Goal: Information Seeking & Learning: Understand process/instructions

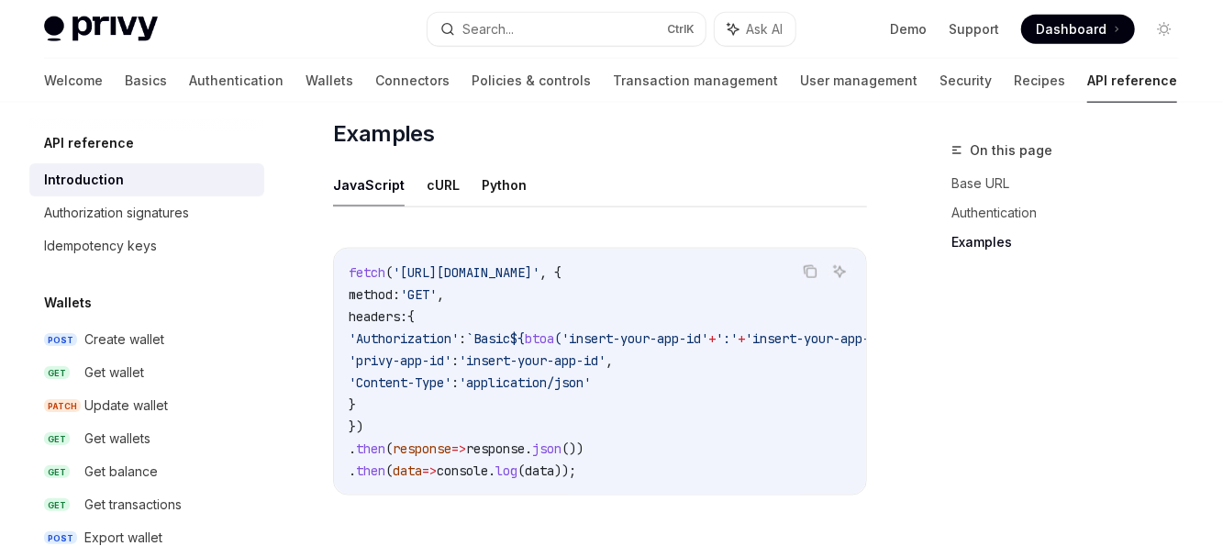
scroll to position [1213, 0]
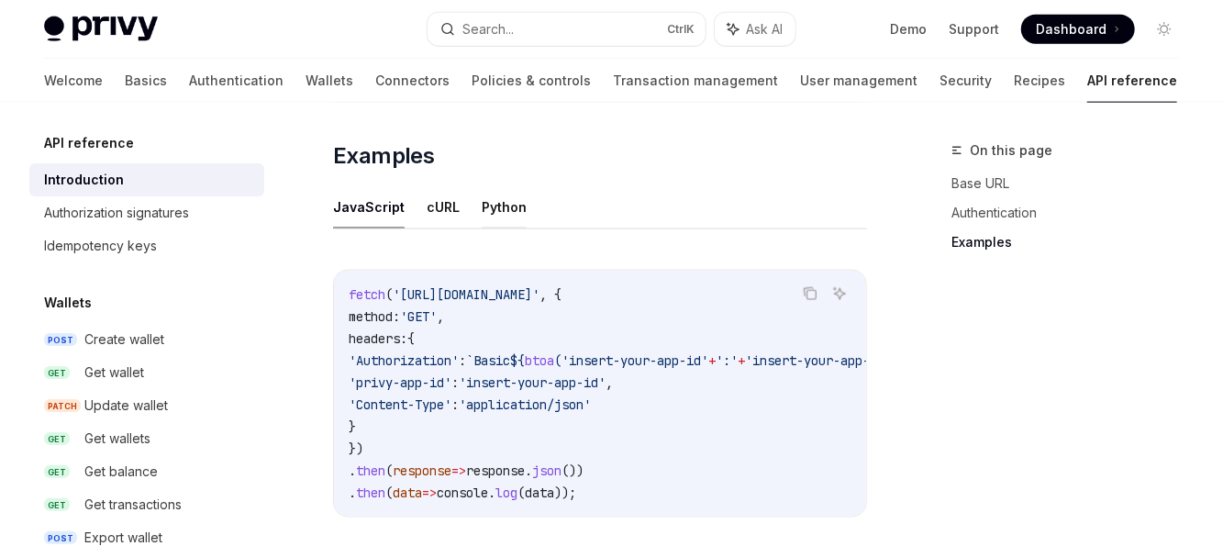
click at [509, 206] on button "Python" at bounding box center [504, 206] width 45 height 43
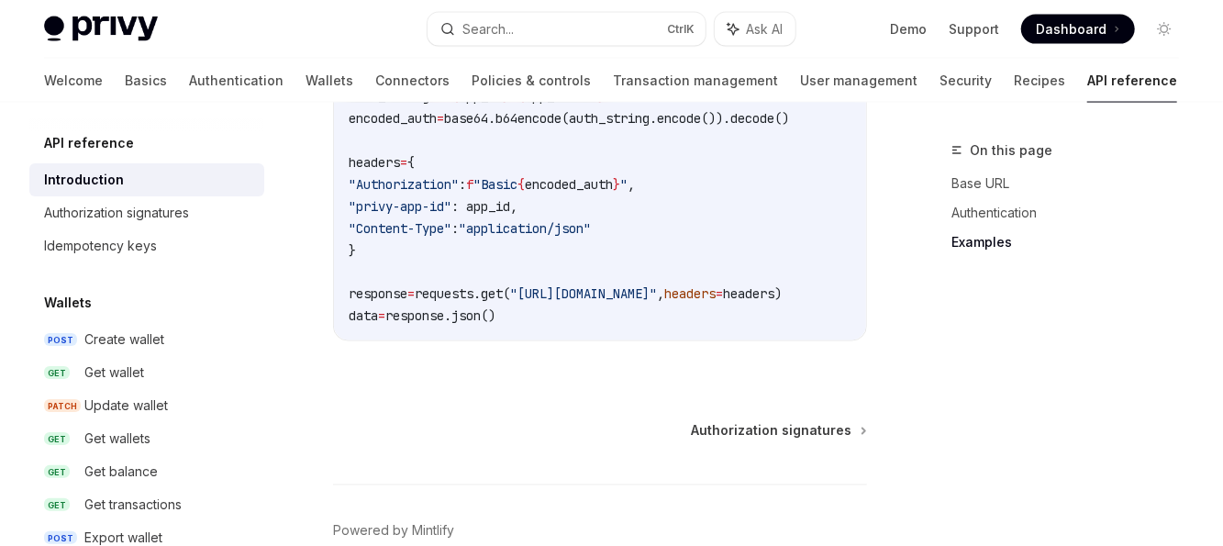
scroll to position [1644, 0]
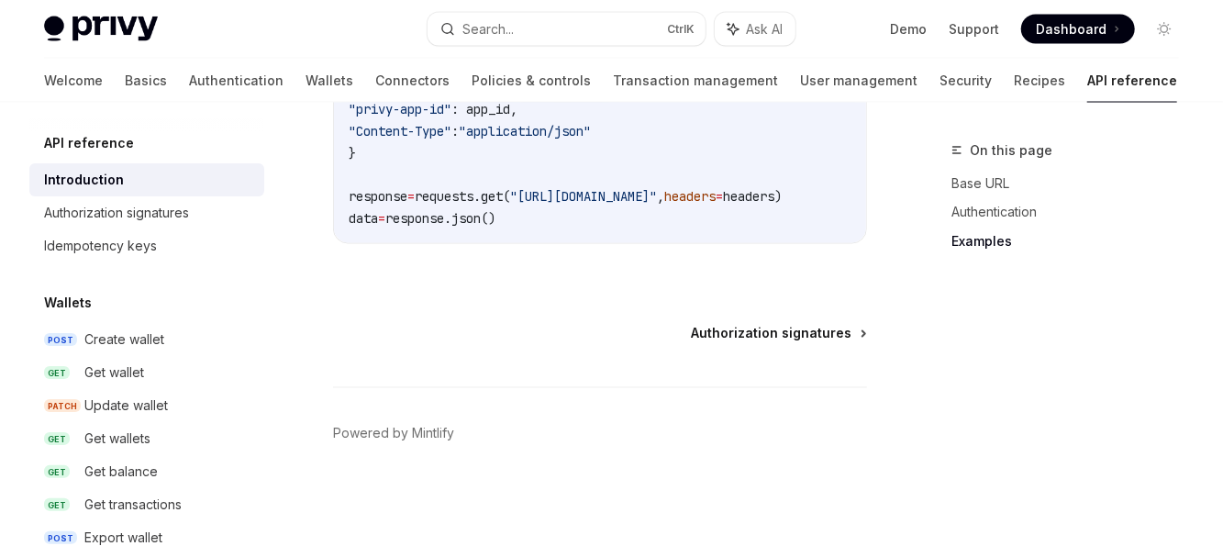
click at [785, 330] on span "Authorization signatures" at bounding box center [771, 334] width 161 height 18
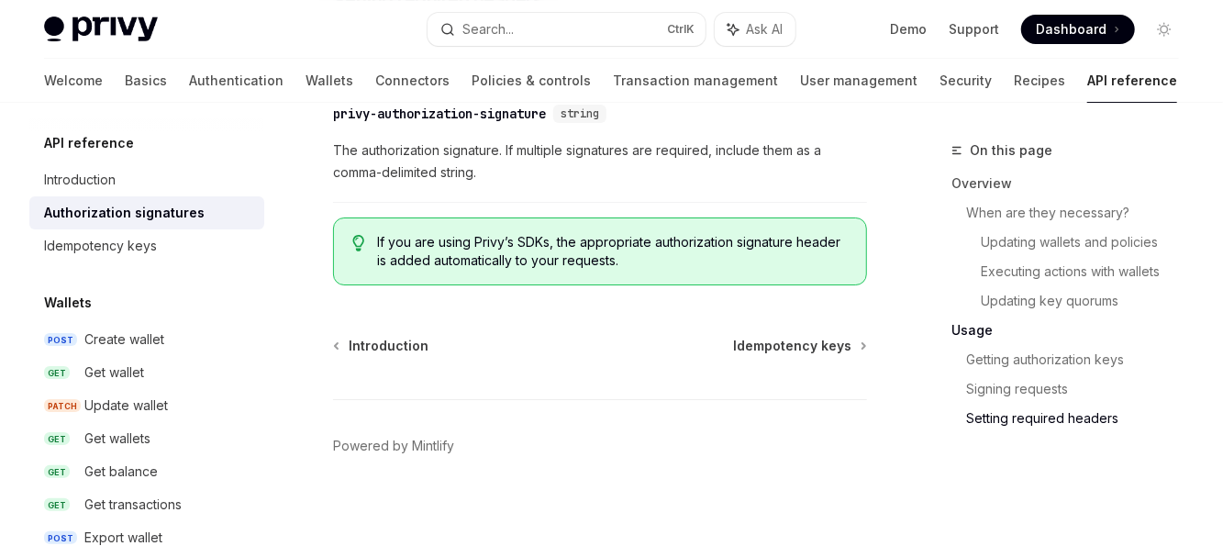
scroll to position [3407, 0]
click at [81, 146] on h5 "API reference" at bounding box center [89, 143] width 90 height 22
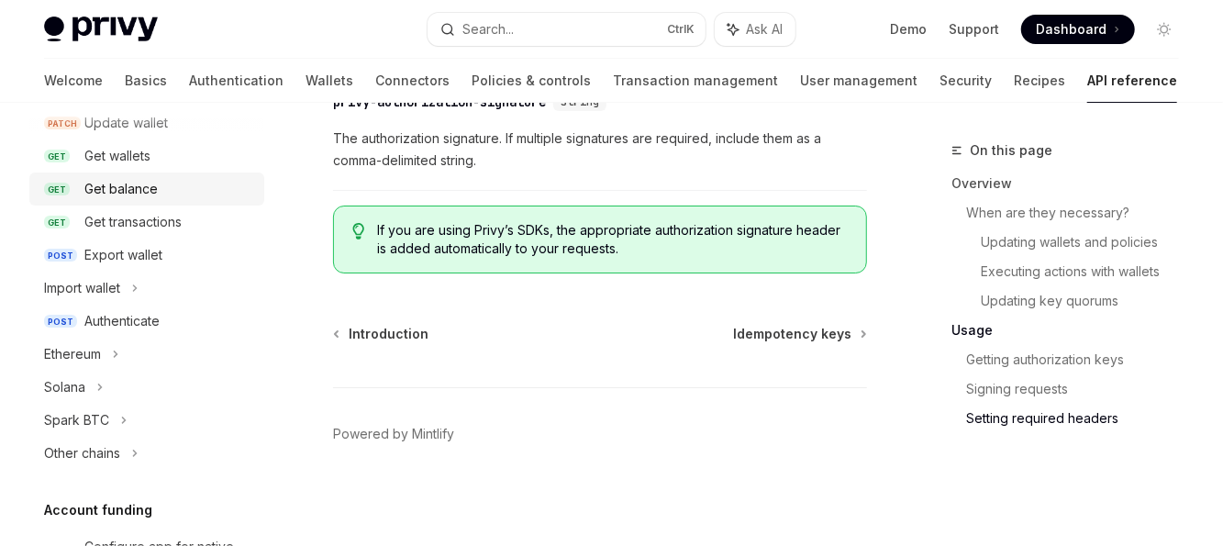
scroll to position [283, 0]
click at [146, 317] on div "Authenticate" at bounding box center [121, 321] width 75 height 22
type textarea "*"
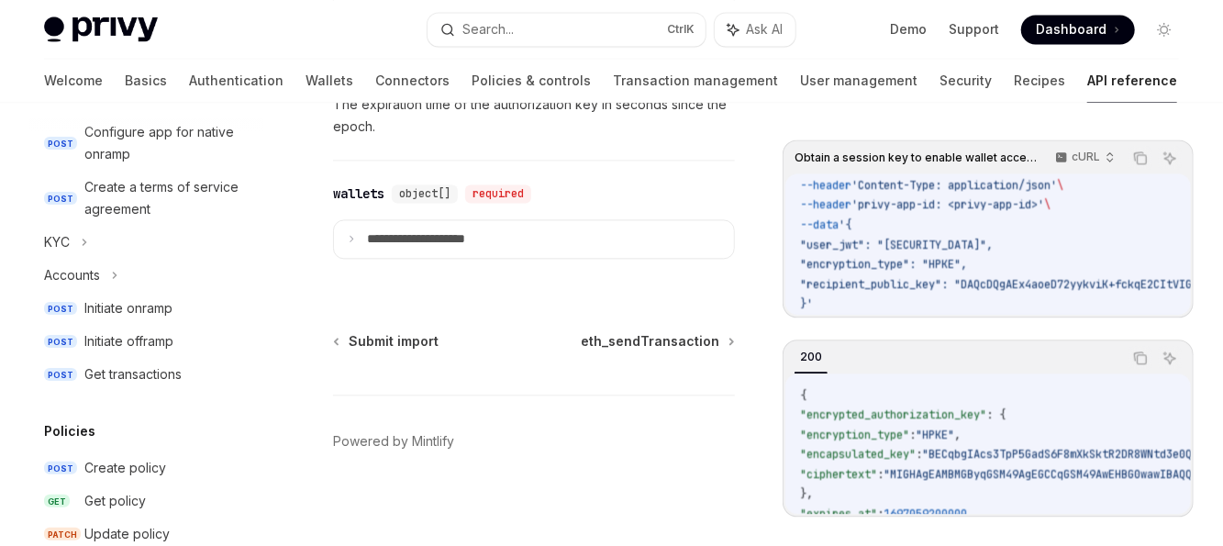
scroll to position [697, 0]
